Goal: Transaction & Acquisition: Purchase product/service

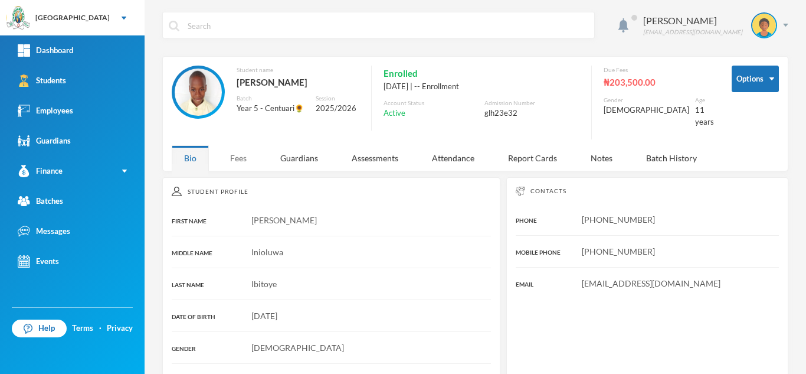
click at [242, 152] on div "Fees" at bounding box center [238, 157] width 41 height 25
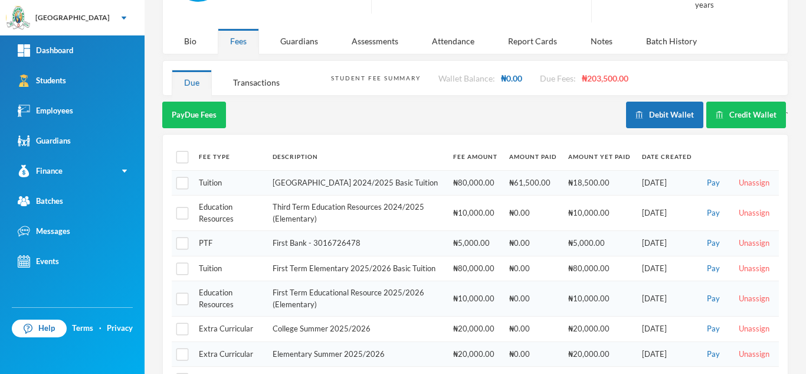
scroll to position [186, 0]
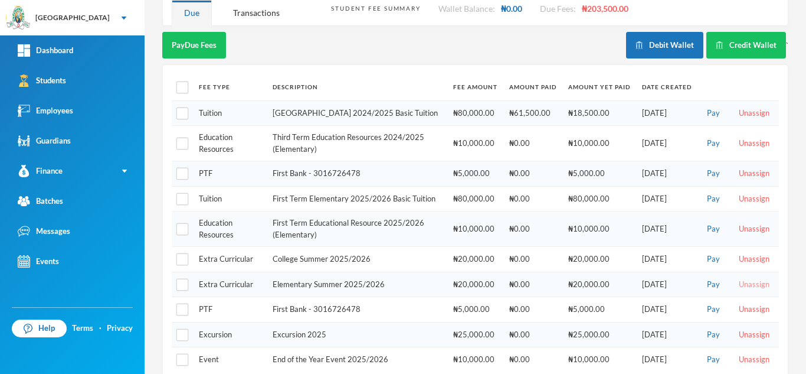
click at [746, 286] on button "Unassign" at bounding box center [754, 284] width 38 height 13
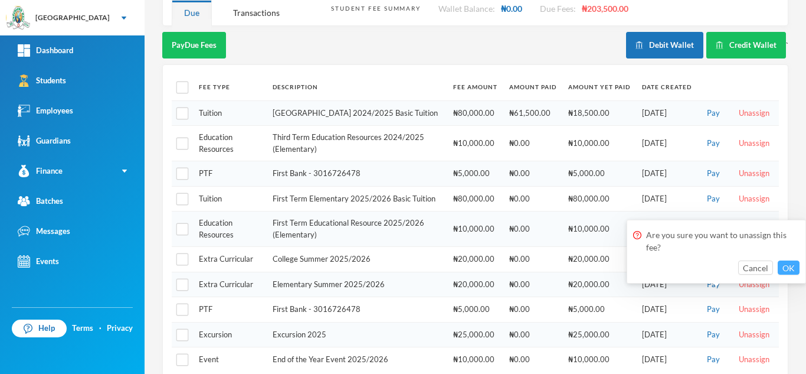
click at [786, 265] on button "OK" at bounding box center [789, 267] width 22 height 14
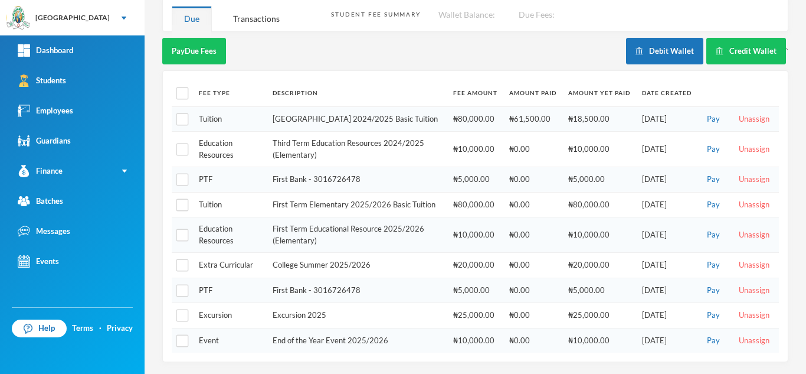
scroll to position [182, 0]
click at [739, 202] on button "Unassign" at bounding box center [754, 204] width 38 height 13
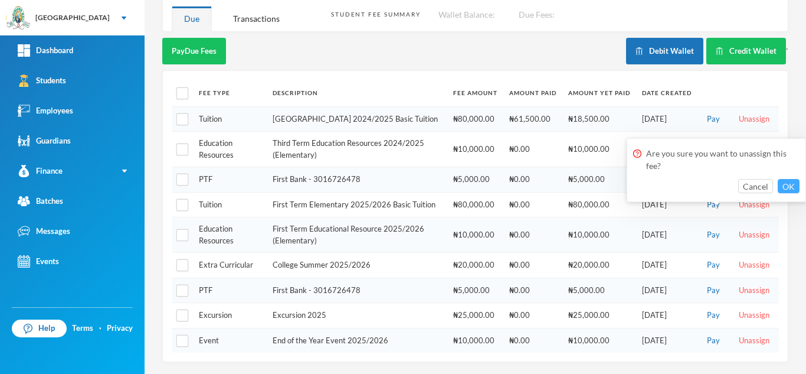
click at [790, 186] on button "OK" at bounding box center [789, 186] width 22 height 14
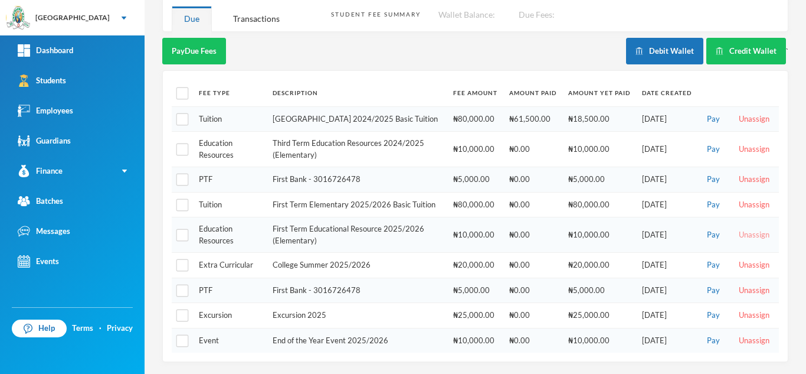
scroll to position [157, 0]
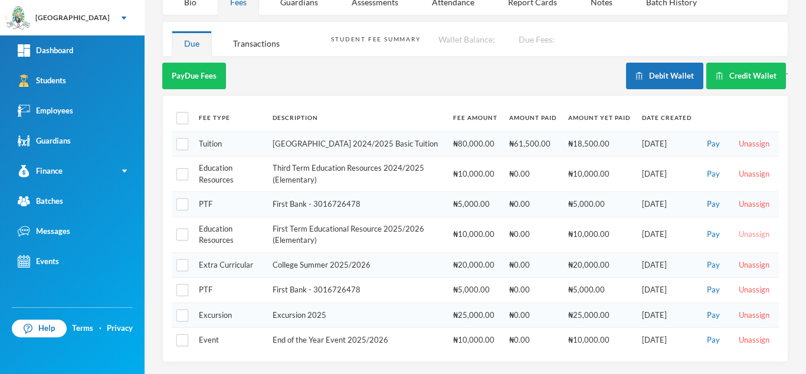
click at [752, 233] on button "Unassign" at bounding box center [754, 234] width 38 height 13
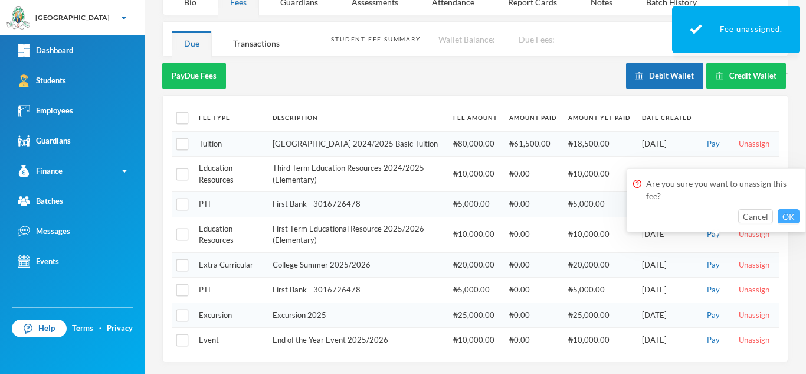
click at [792, 212] on button "OK" at bounding box center [789, 216] width 22 height 14
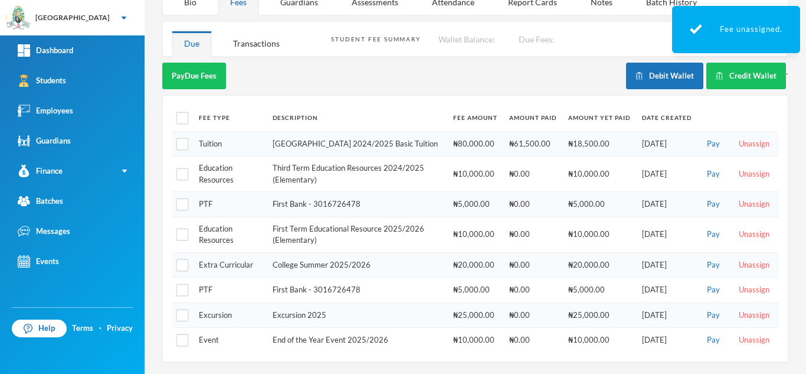
scroll to position [122, 0]
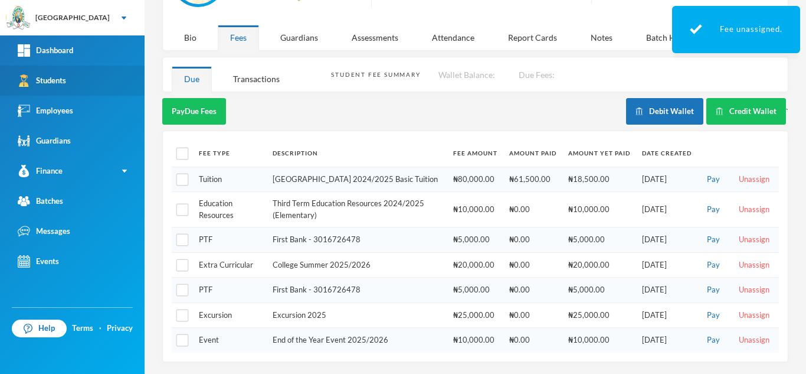
click at [78, 79] on link "Students" at bounding box center [72, 81] width 145 height 30
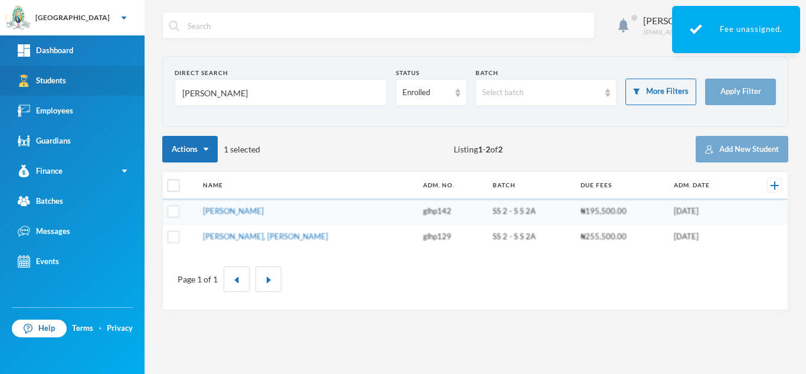
drag, startPoint x: 215, startPoint y: 95, endPoint x: 0, endPoint y: 95, distance: 215.4
click at [0, 95] on div "Greenland Hall Your Bluebic Account Greenland Hall Add a New School Dashboard S…" at bounding box center [403, 187] width 806 height 374
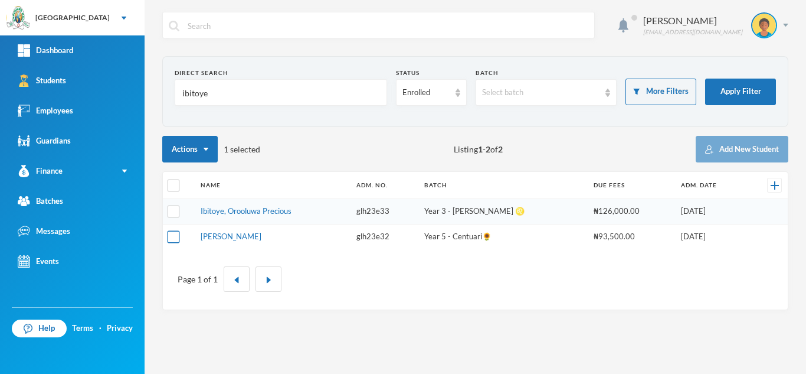
type input "ibitoye"
click at [172, 232] on input "checkbox" at bounding box center [174, 236] width 12 height 12
checkbox input "true"
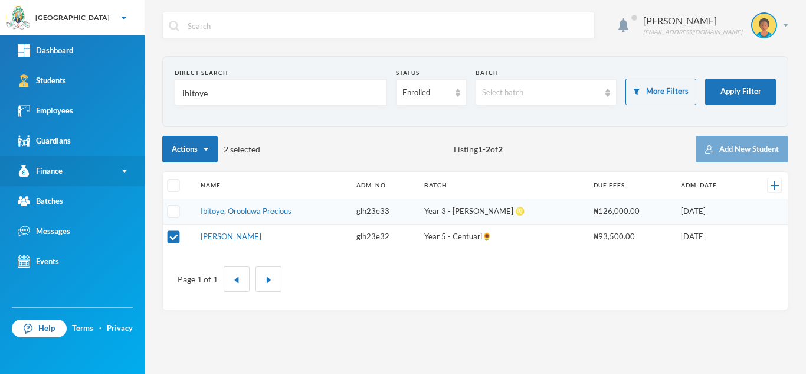
click at [89, 171] on link "Finance" at bounding box center [72, 171] width 145 height 30
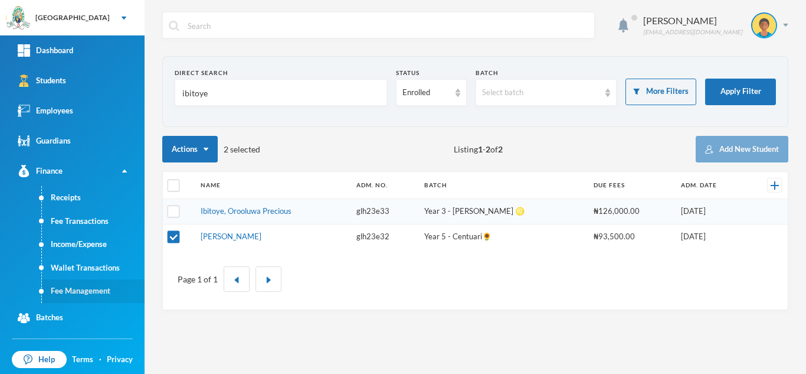
click at [97, 291] on link "Fee Management" at bounding box center [93, 291] width 103 height 24
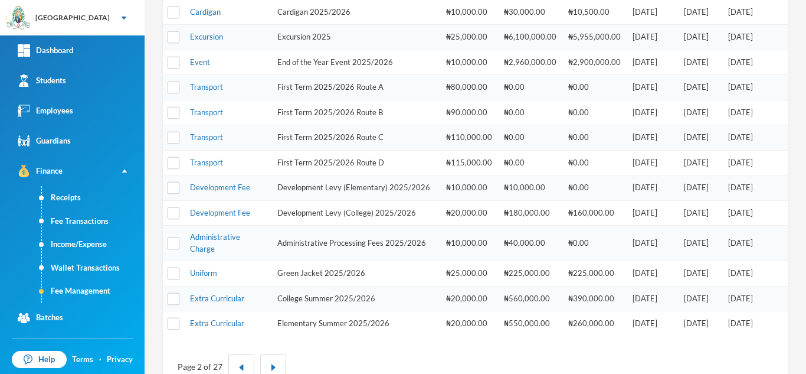
scroll to position [283, 0]
click at [211, 218] on link "Development Fee" at bounding box center [220, 213] width 60 height 9
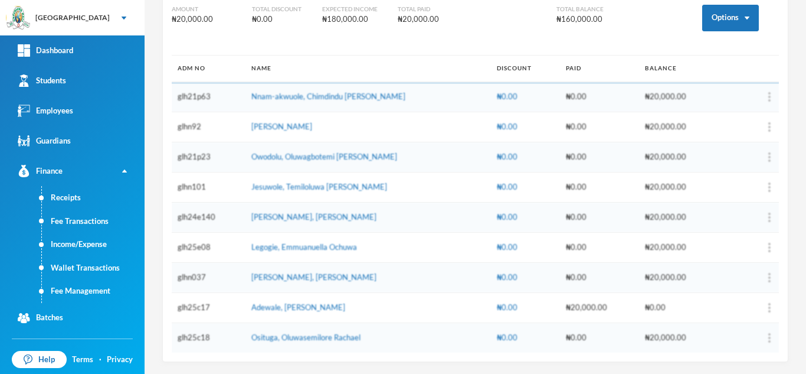
scroll to position [124, 0]
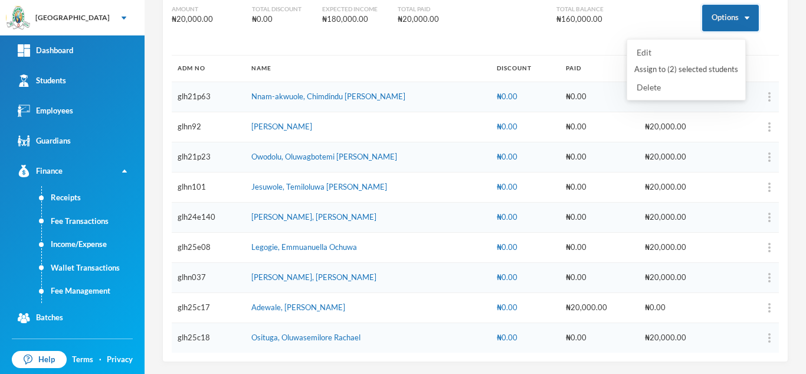
click at [708, 22] on button "Options" at bounding box center [730, 18] width 57 height 27
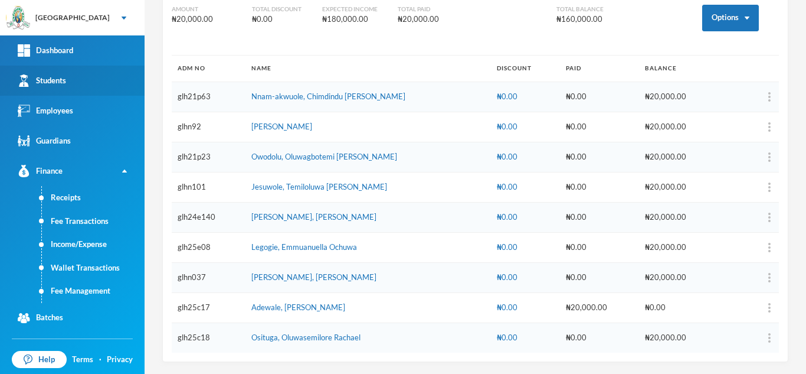
click at [87, 79] on link "Students" at bounding box center [72, 81] width 145 height 30
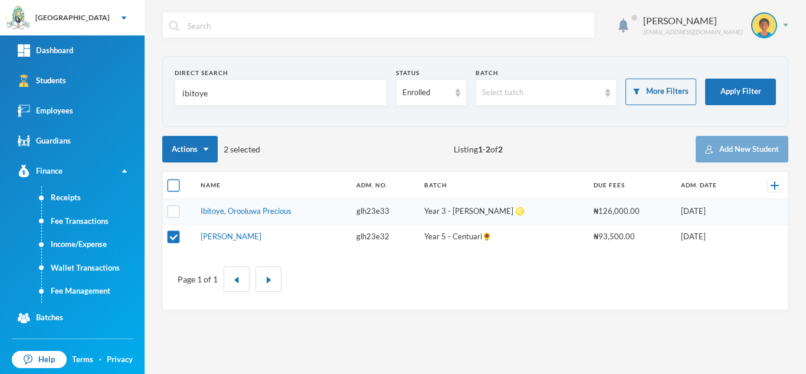
click at [175, 189] on input "checkbox" at bounding box center [174, 185] width 12 height 12
checkbox input "true"
click at [175, 189] on input "checkbox" at bounding box center [174, 185] width 12 height 12
checkbox input "false"
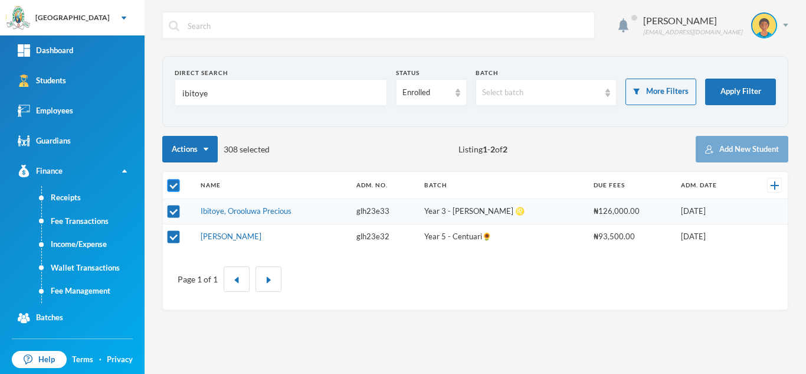
checkbox input "false"
click at [173, 232] on input "checkbox" at bounding box center [174, 236] width 12 height 12
checkbox input "true"
click at [103, 286] on link "Fee Management" at bounding box center [93, 291] width 103 height 24
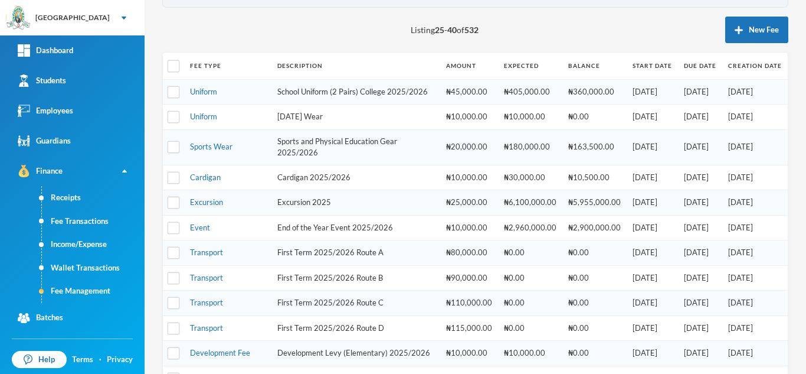
scroll to position [120, 0]
click at [221, 150] on link "Sports Wear" at bounding box center [211, 144] width 42 height 9
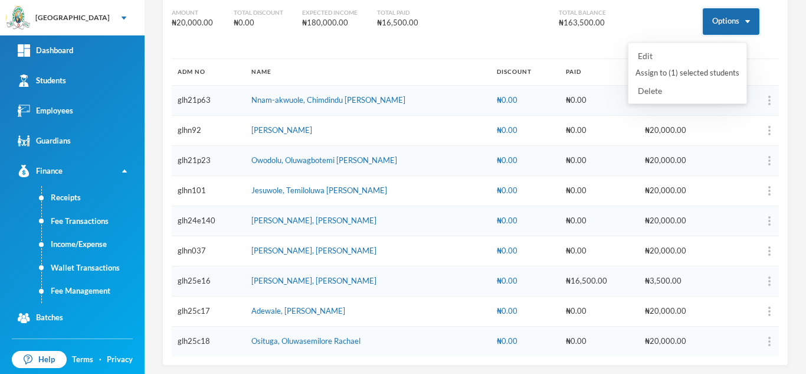
click at [709, 19] on button "Options" at bounding box center [731, 21] width 57 height 27
click at [696, 70] on button "Assign to ( 1 ) selected students" at bounding box center [687, 73] width 106 height 21
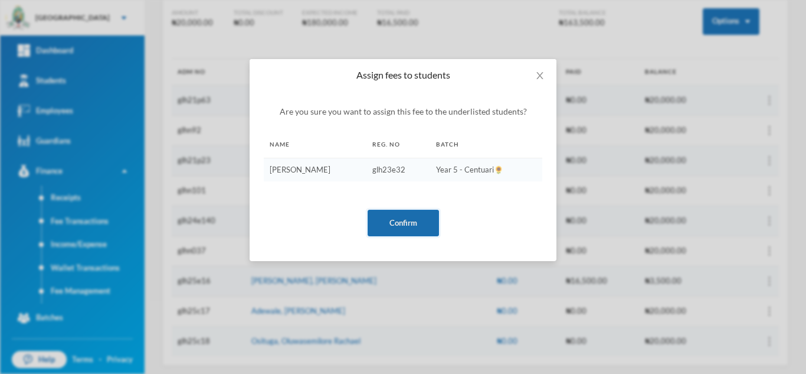
click at [407, 223] on button "Confirm" at bounding box center [403, 223] width 71 height 27
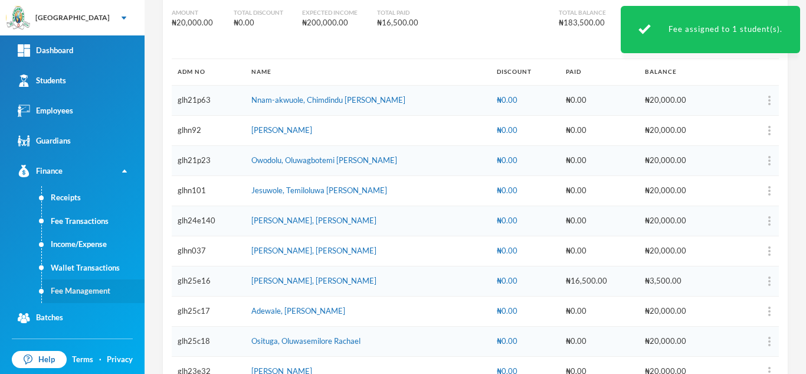
click at [96, 287] on link "Fee Management" at bounding box center [93, 291] width 103 height 24
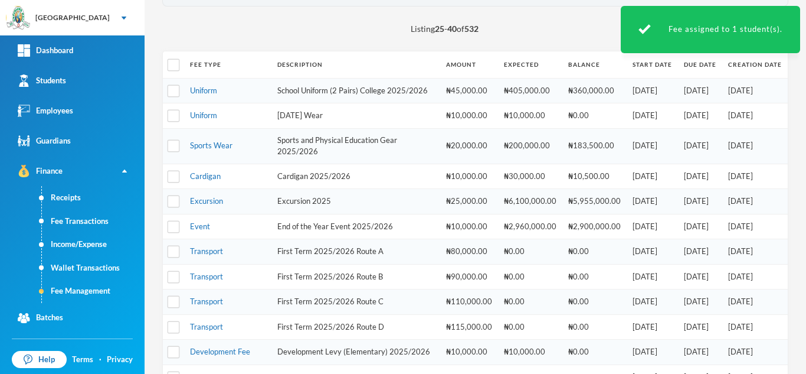
click at [408, 261] on td "First Term 2025/2026 Route A" at bounding box center [355, 251] width 169 height 25
click at [210, 94] on link "Uniform" at bounding box center [203, 90] width 27 height 9
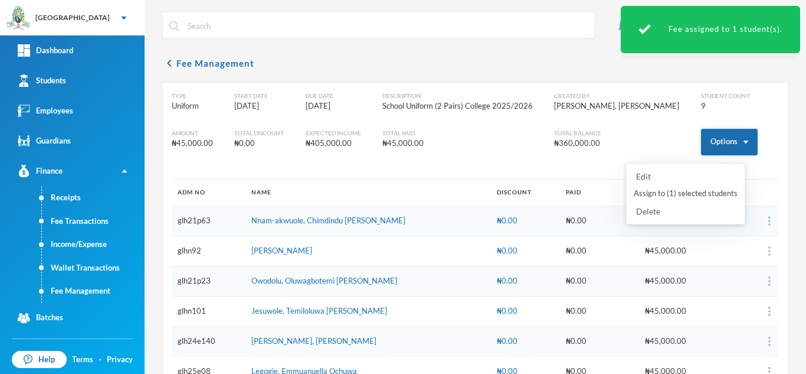
click at [703, 139] on button "Options" at bounding box center [729, 142] width 57 height 27
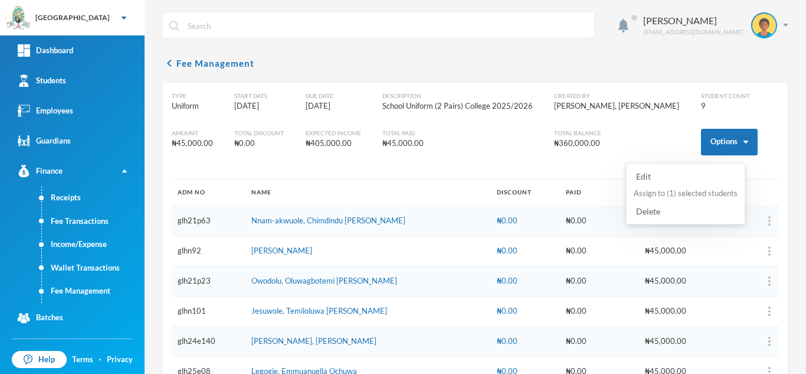
click at [678, 189] on button "Assign to ( 1 ) selected students" at bounding box center [686, 193] width 106 height 21
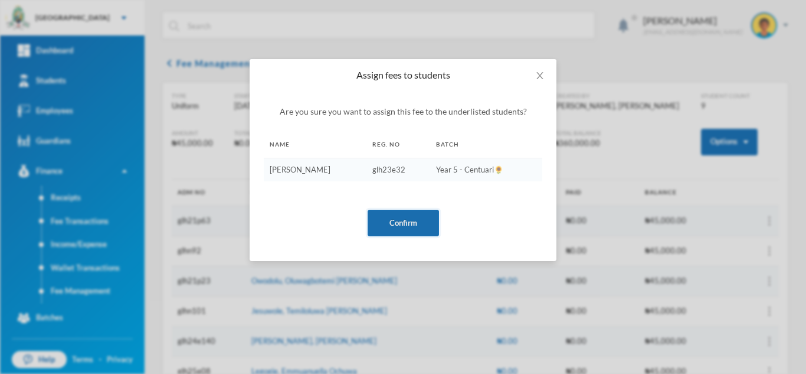
click at [392, 219] on button "Confirm" at bounding box center [403, 223] width 71 height 27
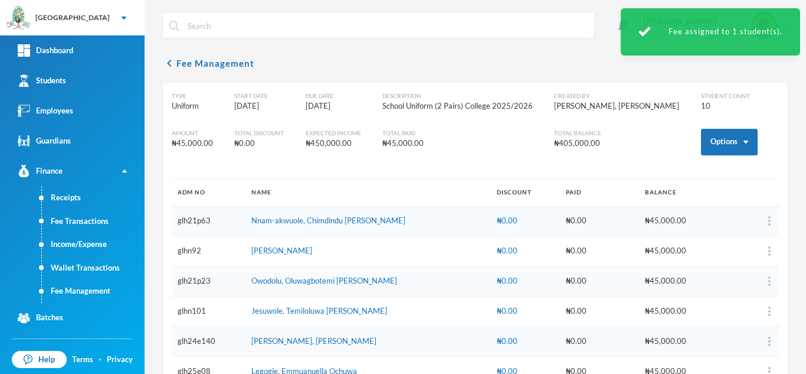
click at [84, 293] on link "Fee Management" at bounding box center [93, 291] width 103 height 24
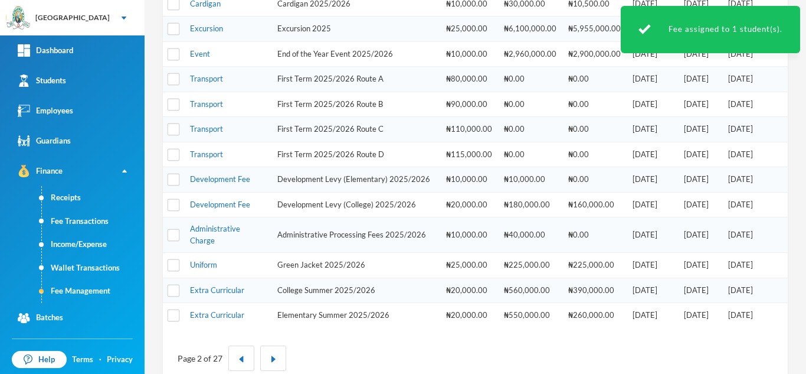
scroll to position [292, 0]
click at [225, 210] on link "Development Fee" at bounding box center [220, 205] width 60 height 9
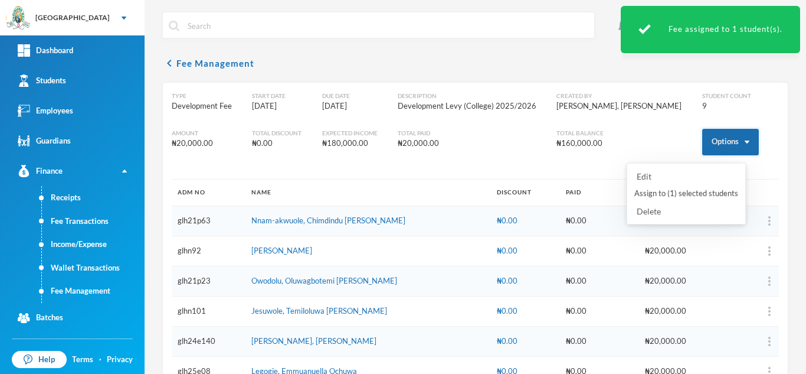
click at [702, 145] on button "Options" at bounding box center [730, 142] width 57 height 27
click at [686, 191] on button "Assign to ( 1 ) selected students" at bounding box center [686, 193] width 106 height 21
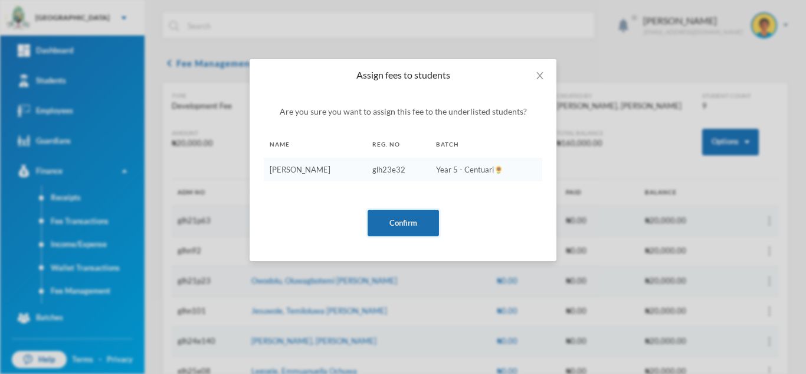
click at [416, 218] on button "Confirm" at bounding box center [403, 223] width 71 height 27
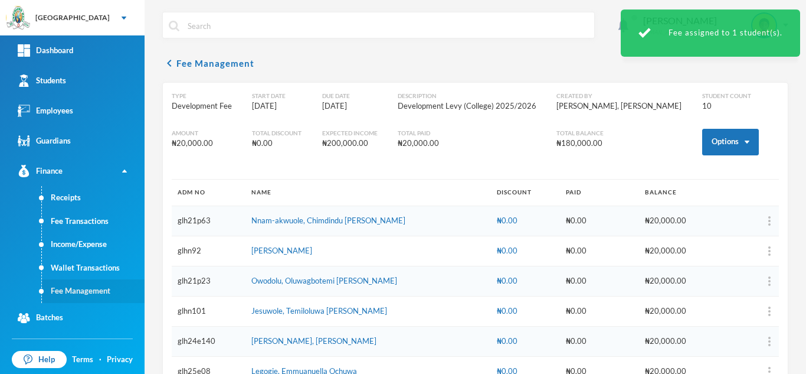
click at [78, 291] on link "Fee Management" at bounding box center [93, 291] width 103 height 24
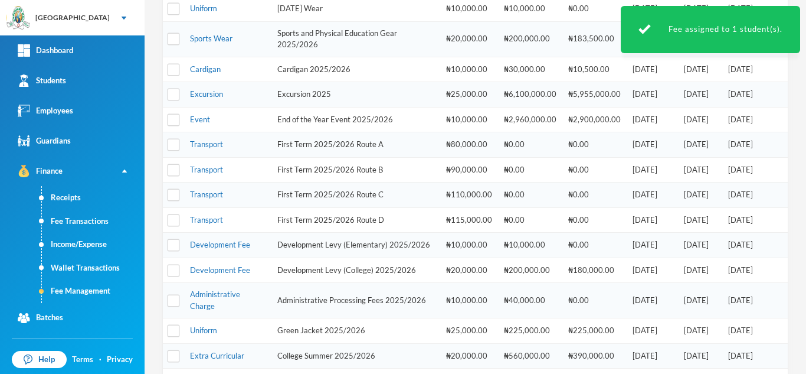
scroll to position [341, 0]
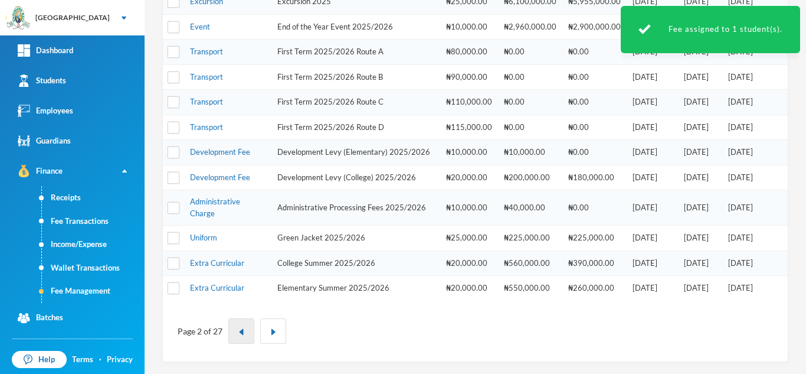
click at [238, 337] on button "button" at bounding box center [241, 330] width 26 height 25
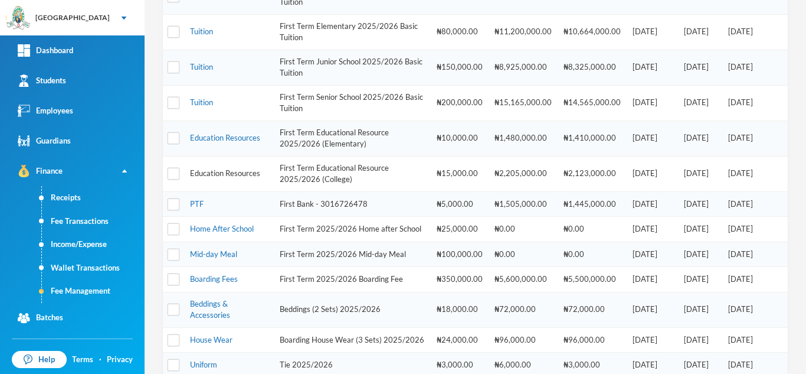
click at [225, 173] on link "Education Resources" at bounding box center [225, 172] width 70 height 9
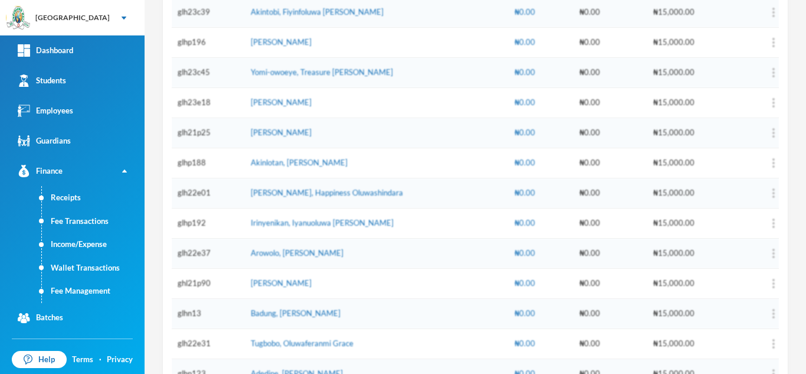
scroll to position [14, 0]
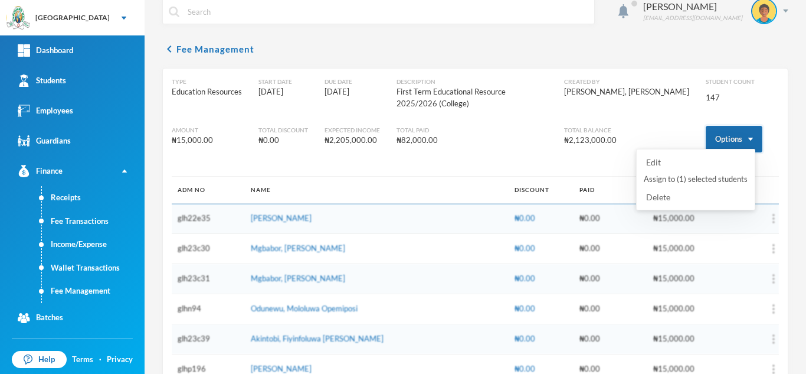
click at [706, 132] on button "Options" at bounding box center [734, 139] width 57 height 27
click at [727, 127] on button "Options" at bounding box center [734, 139] width 57 height 27
click at [696, 183] on button "Assign to ( 1 ) selected students" at bounding box center [696, 179] width 106 height 21
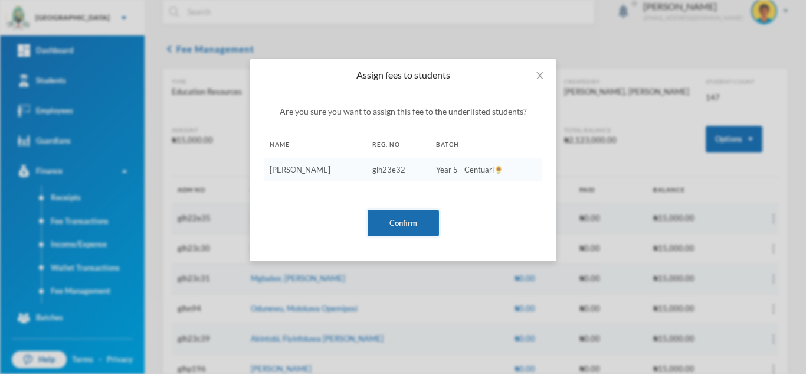
click at [413, 220] on button "Confirm" at bounding box center [403, 223] width 71 height 27
click at [84, 289] on div "Assign fees to students Are you sure you want to assign this fee to the underli…" at bounding box center [403, 187] width 806 height 374
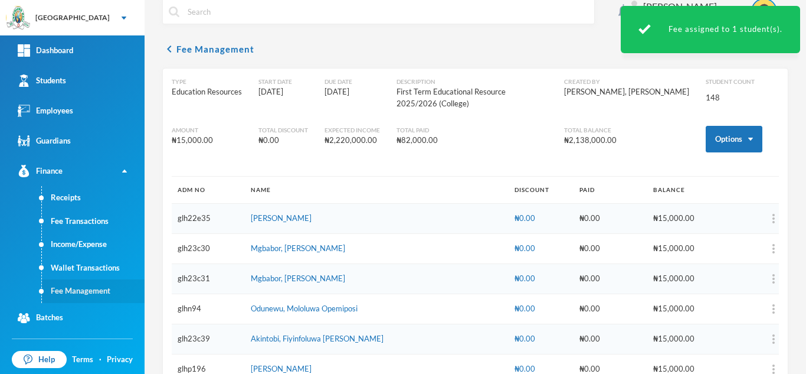
click at [67, 292] on link "Fee Management" at bounding box center [93, 291] width 103 height 24
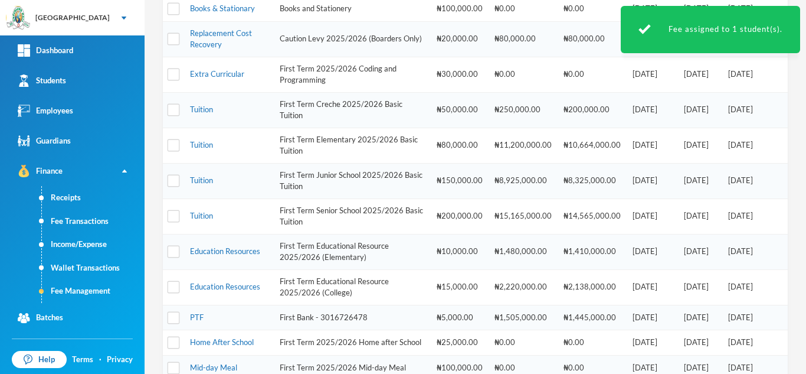
scroll to position [225, 0]
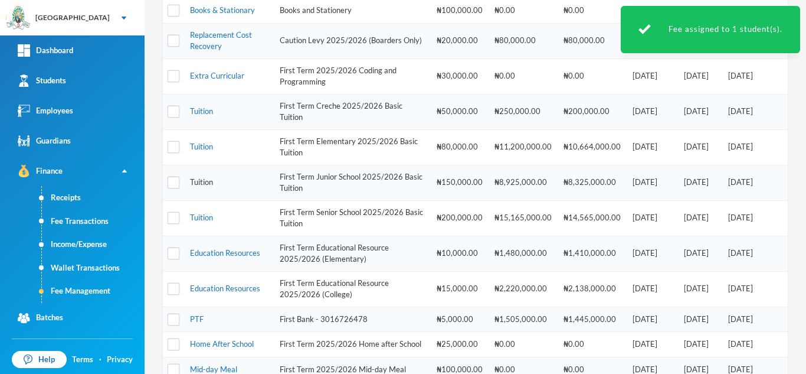
click at [204, 184] on link "Tuition" at bounding box center [201, 181] width 23 height 9
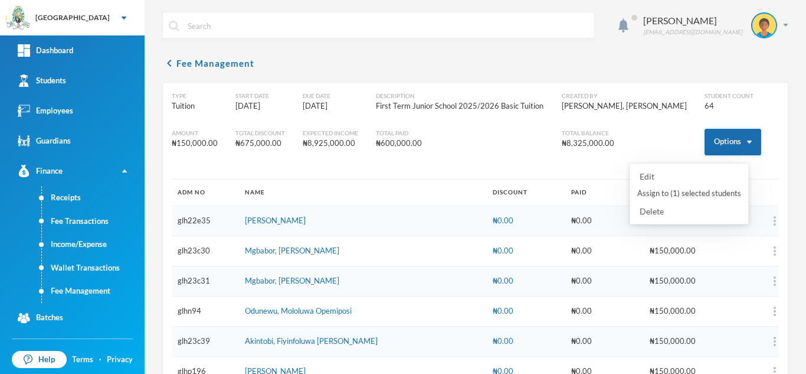
click at [719, 140] on button "Options" at bounding box center [733, 142] width 57 height 27
click at [699, 189] on button "Assign to ( 1 ) selected students" at bounding box center [689, 193] width 106 height 21
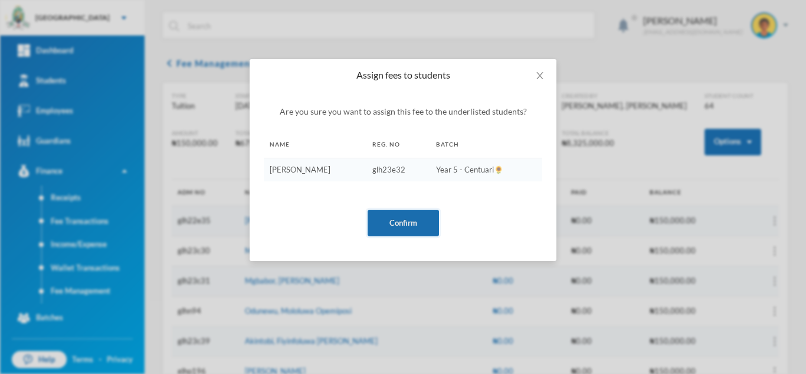
click at [402, 220] on button "Confirm" at bounding box center [403, 223] width 71 height 27
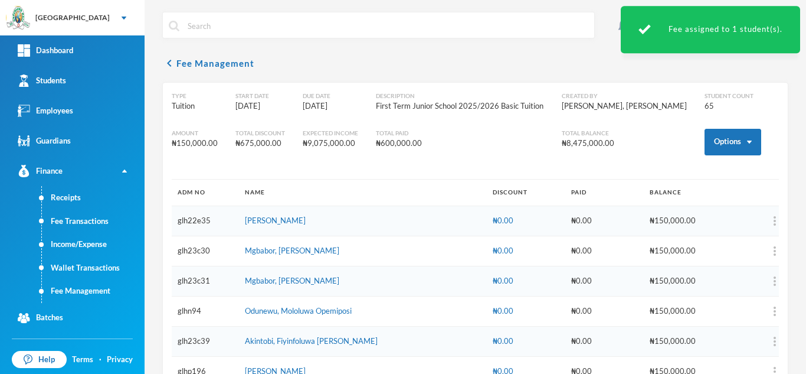
scroll to position [1809, 0]
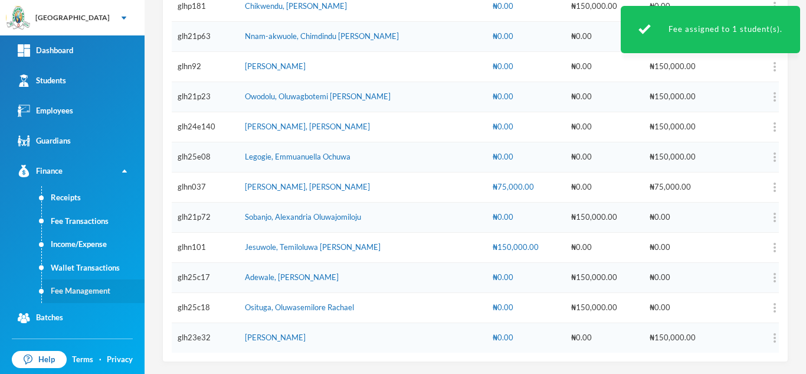
click at [73, 286] on link "Fee Management" at bounding box center [93, 291] width 103 height 24
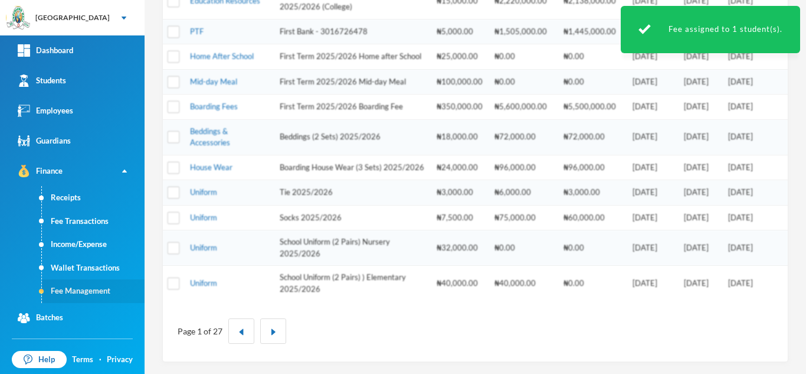
scroll to position [534, 0]
click at [268, 331] on button "button" at bounding box center [273, 330] width 26 height 25
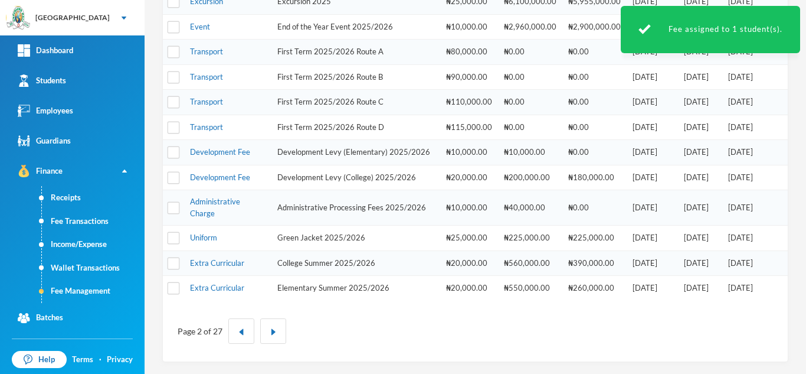
scroll to position [341, 0]
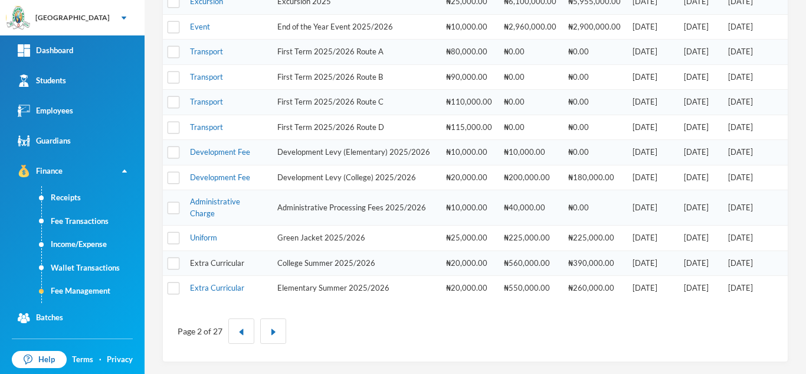
click at [202, 261] on link "Extra Curricular" at bounding box center [217, 262] width 54 height 9
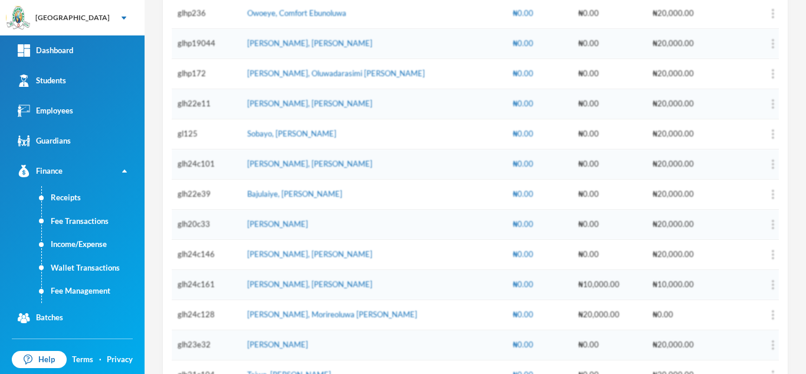
scroll to position [696, 0]
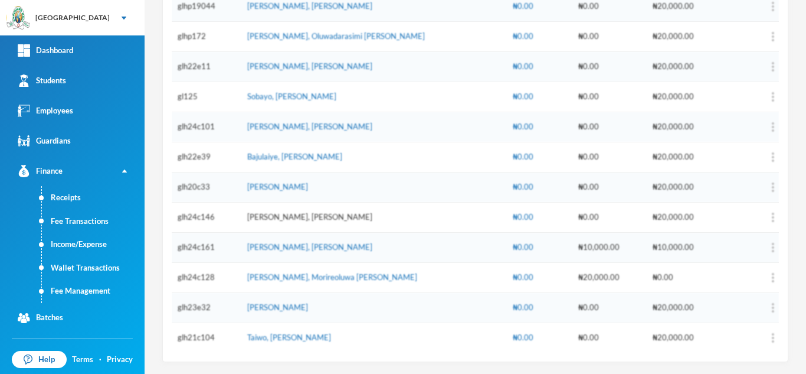
click at [296, 220] on link "Ajala, Ifeoluwa Isreal" at bounding box center [309, 216] width 125 height 9
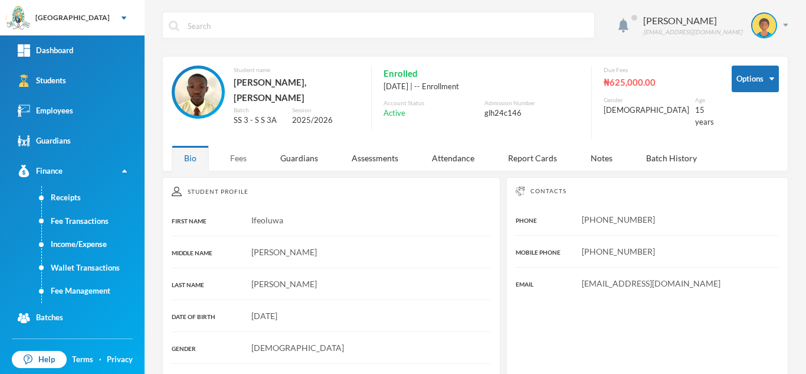
click at [233, 149] on div "Fees" at bounding box center [238, 157] width 41 height 25
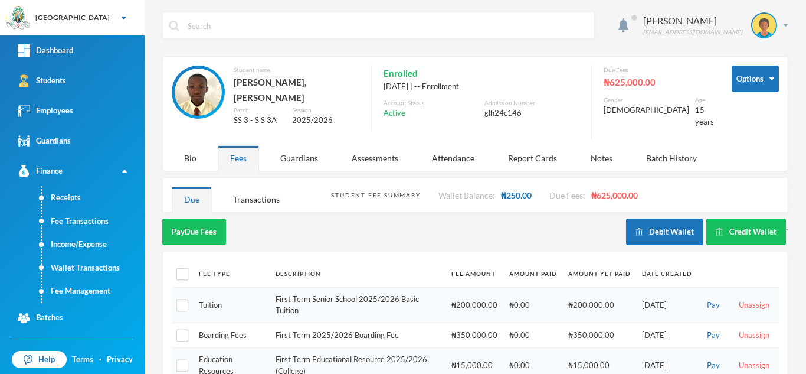
scroll to position [122, 0]
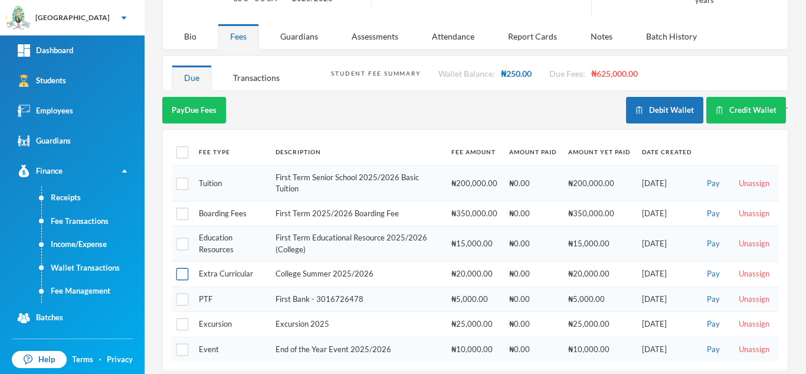
click at [178, 268] on input "checkbox" at bounding box center [182, 274] width 12 height 12
checkbox input "true"
click at [194, 104] on button "Pay Selected (1)" at bounding box center [198, 110] width 73 height 27
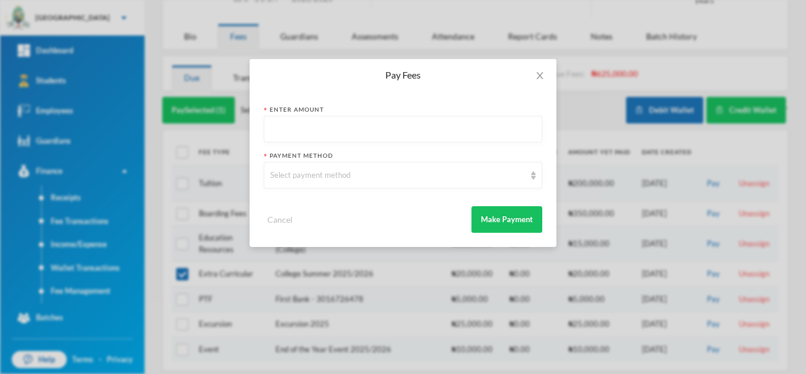
click at [286, 137] on input "text" at bounding box center [403, 129] width 266 height 27
type input "20000"
click at [296, 175] on div "Select payment method" at bounding box center [397, 175] width 255 height 12
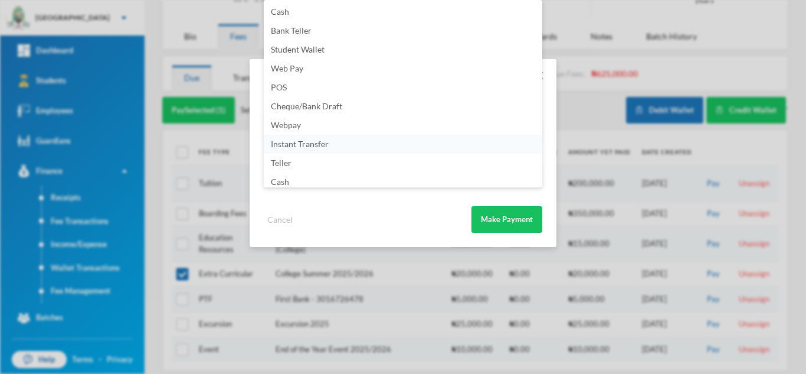
click at [360, 146] on li "Instant Transfer" at bounding box center [403, 144] width 279 height 19
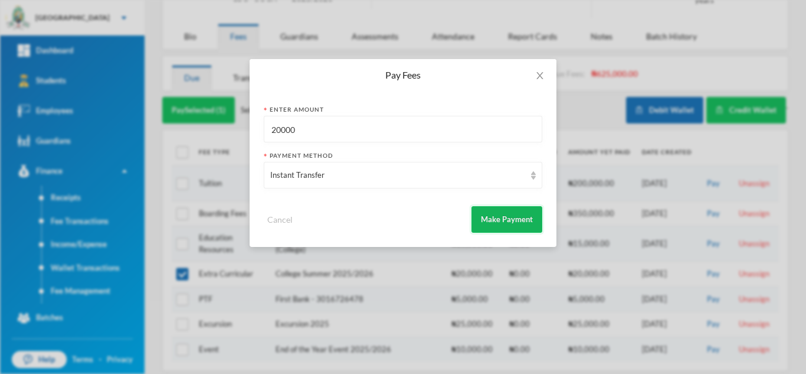
click at [495, 223] on button "Make Payment" at bounding box center [507, 219] width 71 height 27
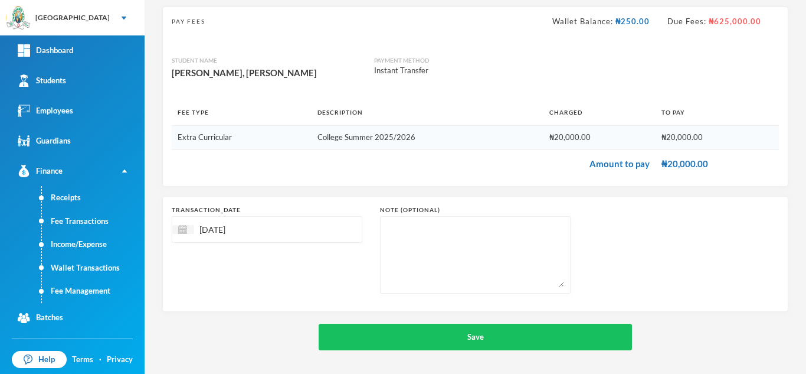
scroll to position [76, 0]
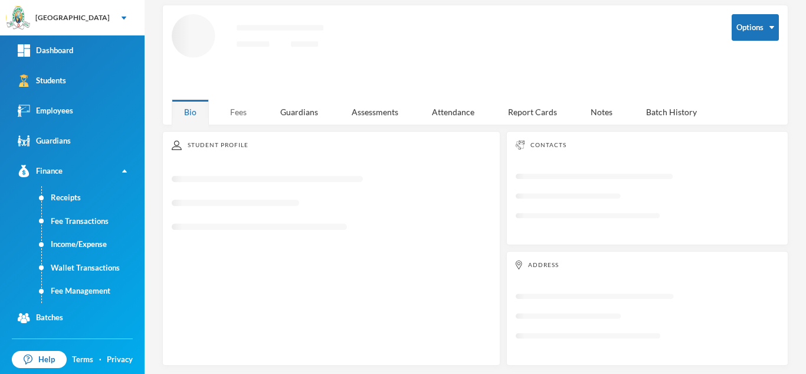
click at [234, 109] on div "Fees" at bounding box center [238, 111] width 41 height 25
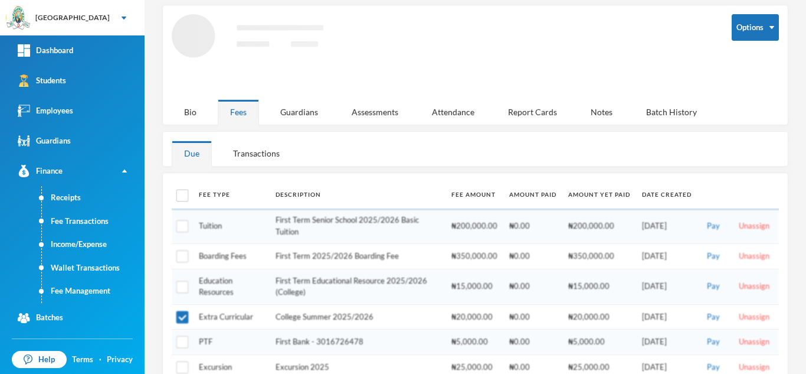
scroll to position [76, 0]
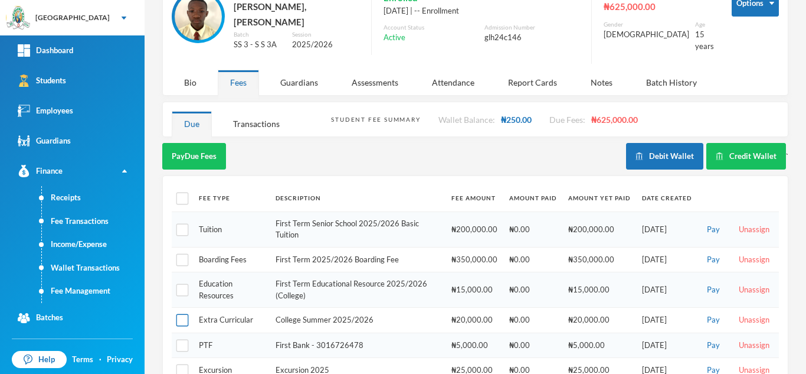
click at [184, 314] on input "checkbox" at bounding box center [182, 320] width 12 height 12
checkbox input "true"
click at [202, 148] on button "Pay Selected (1)" at bounding box center [198, 156] width 73 height 27
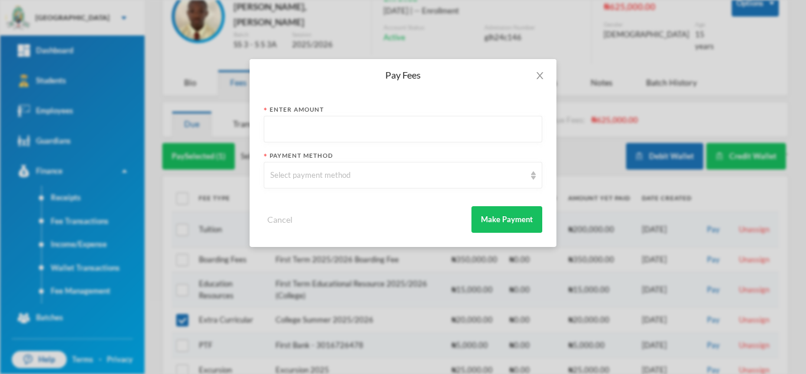
click at [327, 126] on input "text" at bounding box center [403, 129] width 266 height 27
type input "20000"
click at [319, 172] on div "Select payment method" at bounding box center [397, 175] width 255 height 12
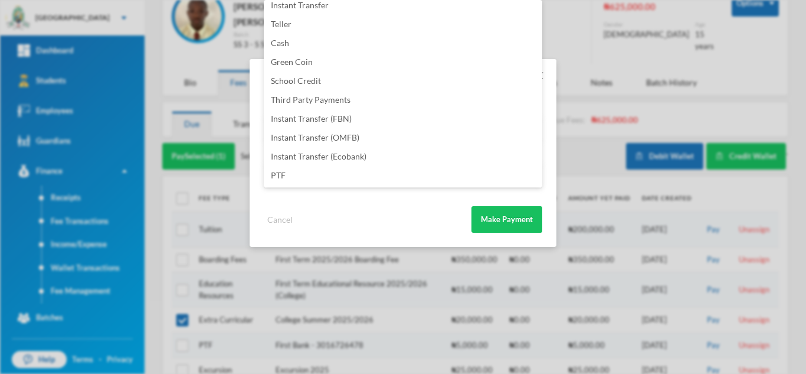
scroll to position [2, 0]
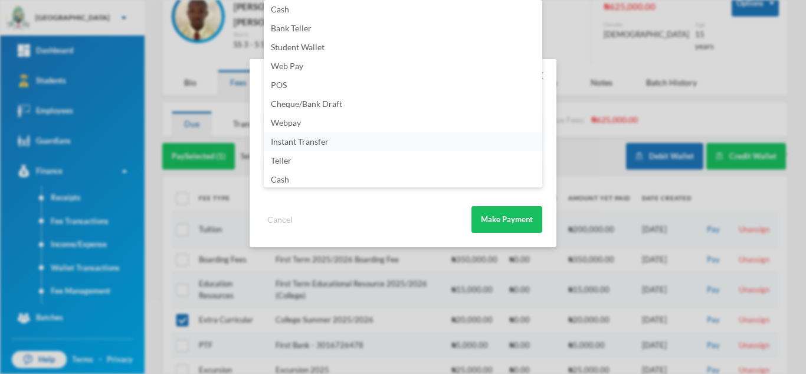
click at [310, 139] on span "Instant Transfer" at bounding box center [300, 141] width 58 height 10
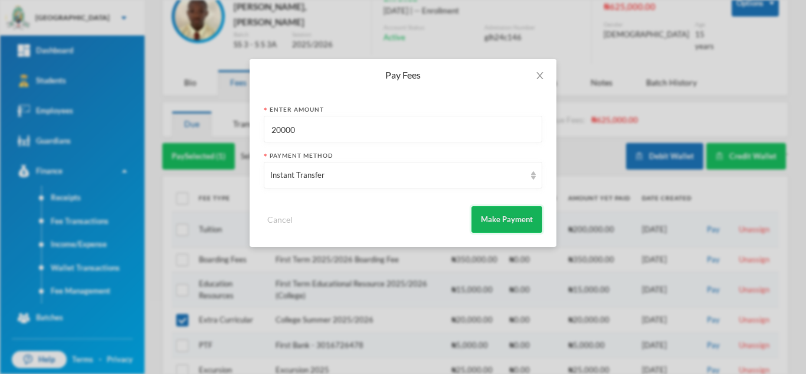
click at [495, 218] on button "Make Payment" at bounding box center [507, 219] width 71 height 27
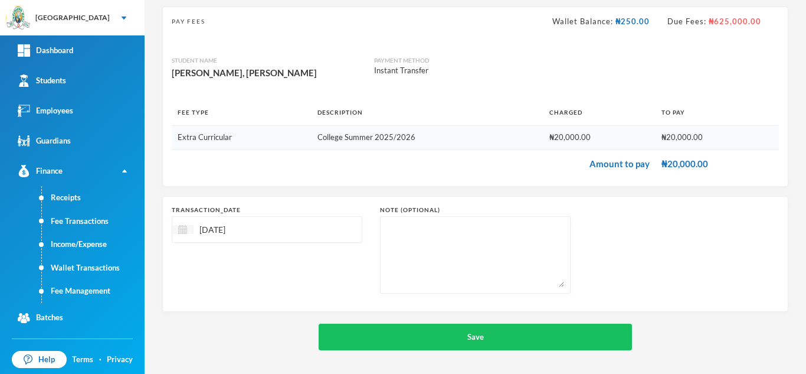
click at [182, 228] on img at bounding box center [182, 229] width 9 height 9
click at [228, 336] on div "12" at bounding box center [227, 338] width 18 height 19
type input "[DATE]"
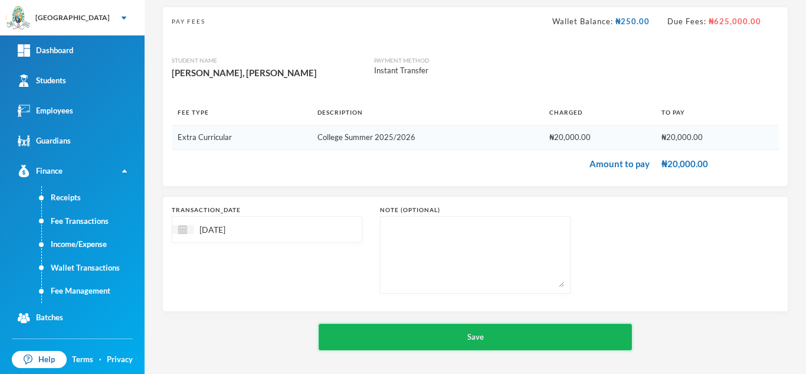
click at [444, 331] on button "Save" at bounding box center [475, 336] width 313 height 27
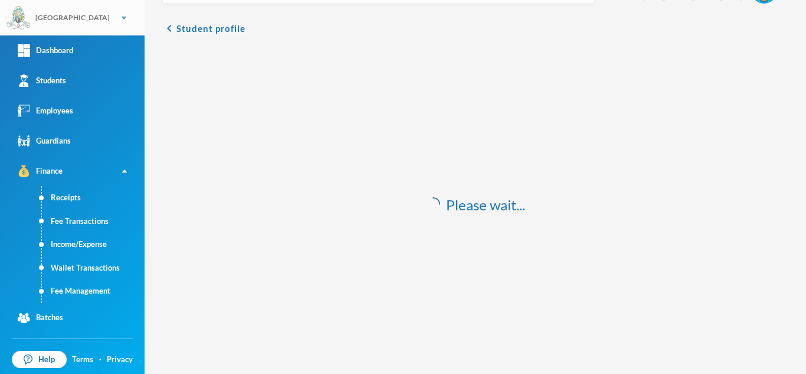
scroll to position [35, 0]
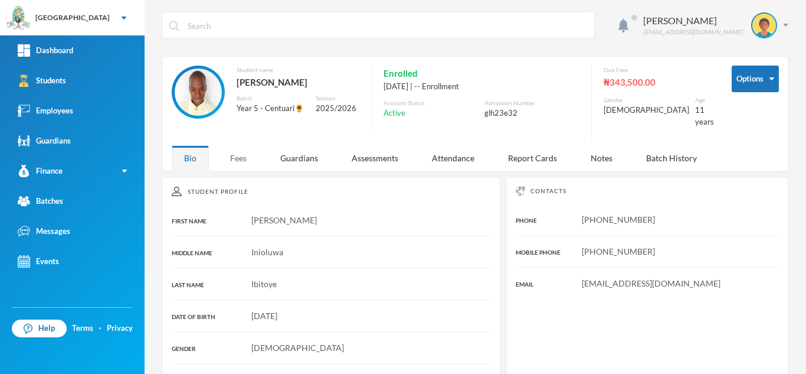
click at [243, 152] on div "Fees" at bounding box center [238, 157] width 41 height 25
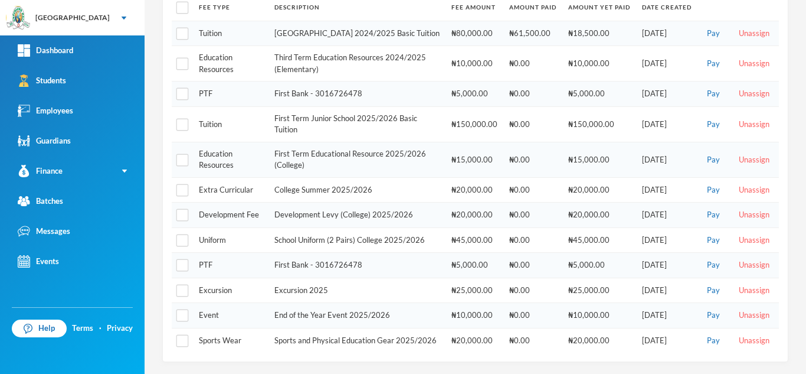
scroll to position [81, 0]
